Goal: Task Accomplishment & Management: Use online tool/utility

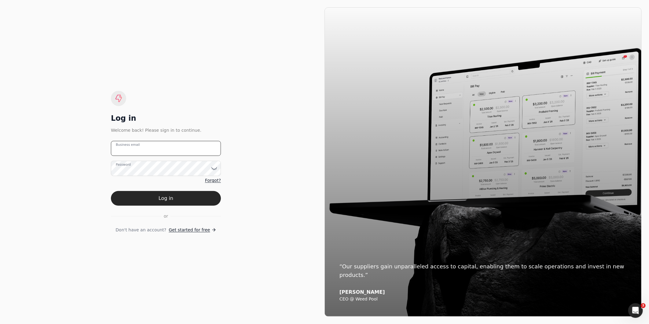
click at [181, 150] on email "Business email" at bounding box center [166, 148] width 110 height 15
type email "[EMAIL_ADDRESS][DOMAIN_NAME]"
click at [111, 191] on button "Log in" at bounding box center [166, 198] width 110 height 15
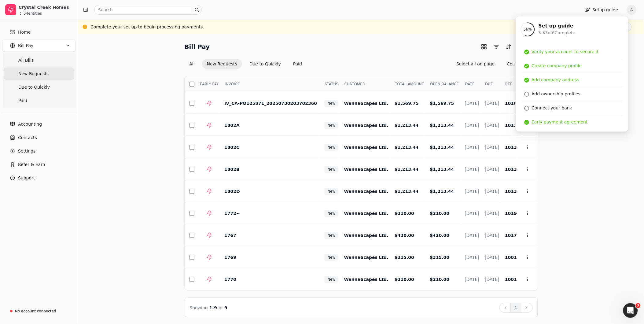
click at [636, 64] on div "Bill Pay Selected items: 0 All New Requests Due to Quickly Paid Select all on p…" at bounding box center [361, 180] width 551 height 276
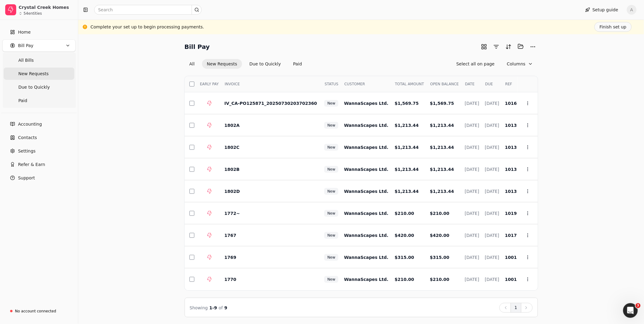
click at [191, 80] on th "Select" at bounding box center [190, 84] width 10 height 16
click at [191, 83] on button "button" at bounding box center [192, 84] width 5 height 5
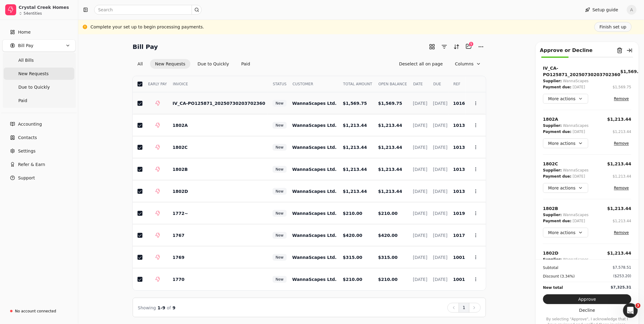
click at [138, 103] on button "button" at bounding box center [140, 103] width 5 height 5
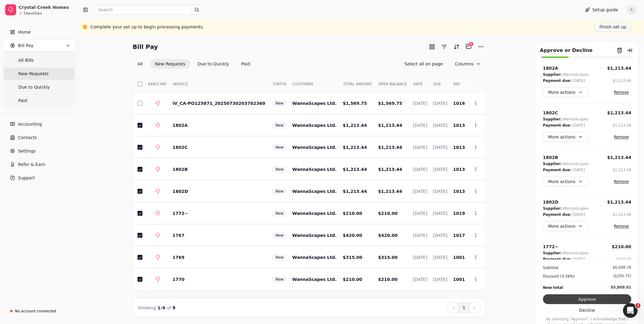
click at [596, 297] on button "Approve" at bounding box center [587, 299] width 88 height 10
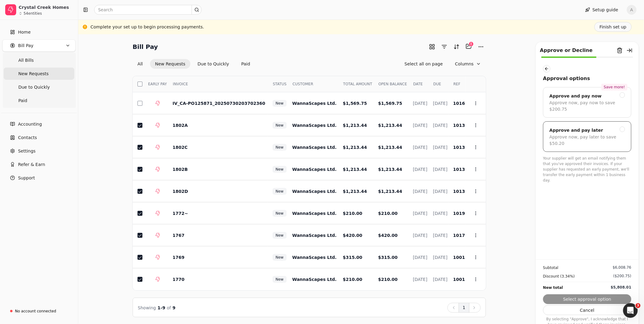
click at [618, 127] on div "Approve and pay later" at bounding box center [588, 130] width 76 height 7
click at [609, 297] on button "Submit approval" at bounding box center [587, 299] width 88 height 10
